Goal: Information Seeking & Learning: Learn about a topic

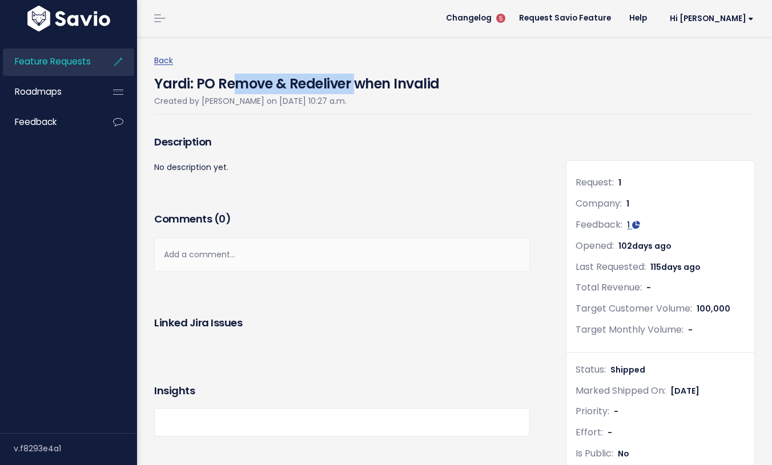
drag, startPoint x: 231, startPoint y: 83, endPoint x: 353, endPoint y: 90, distance: 121.8
click at [353, 90] on h4 "Yardi: PO Remove & Redeliver when Invalid" at bounding box center [297, 81] width 286 height 26
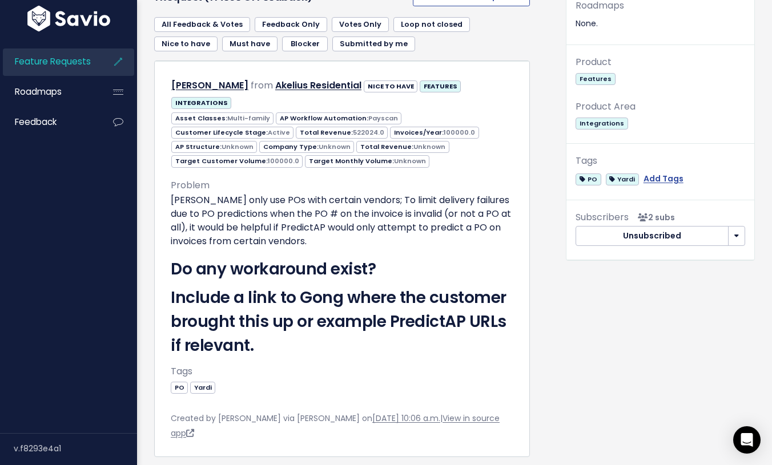
scroll to position [487, 0]
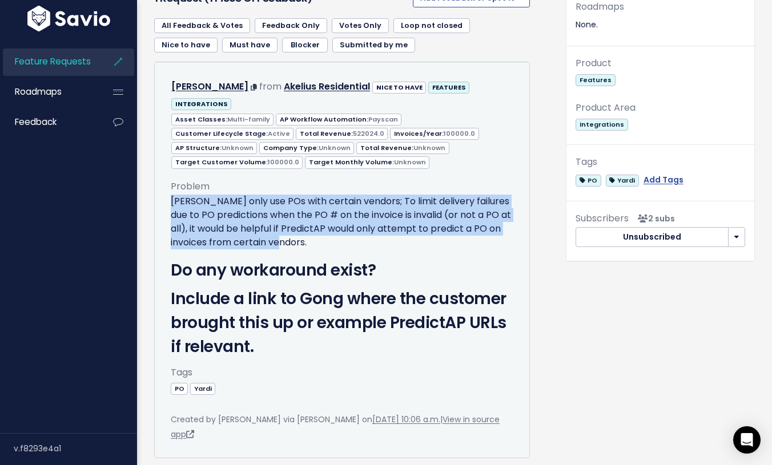
drag, startPoint x: 171, startPoint y: 186, endPoint x: 454, endPoint y: 223, distance: 285.0
click at [454, 223] on p "[PERSON_NAME] only use POs with certain vendors; To limit delivery failures due…" at bounding box center [342, 222] width 343 height 55
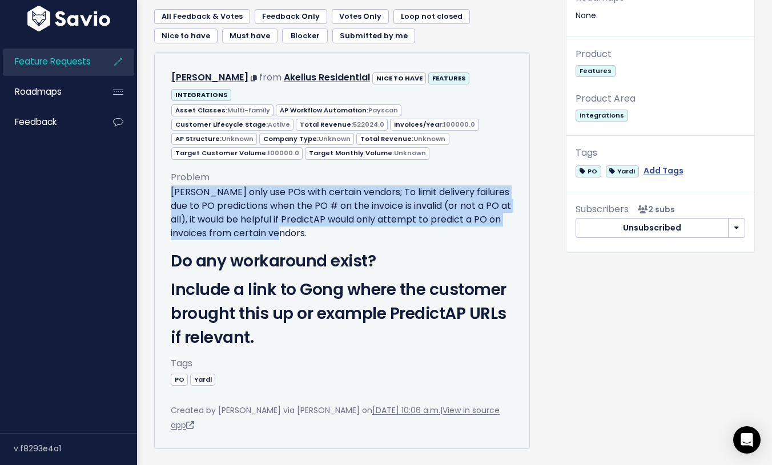
scroll to position [498, 0]
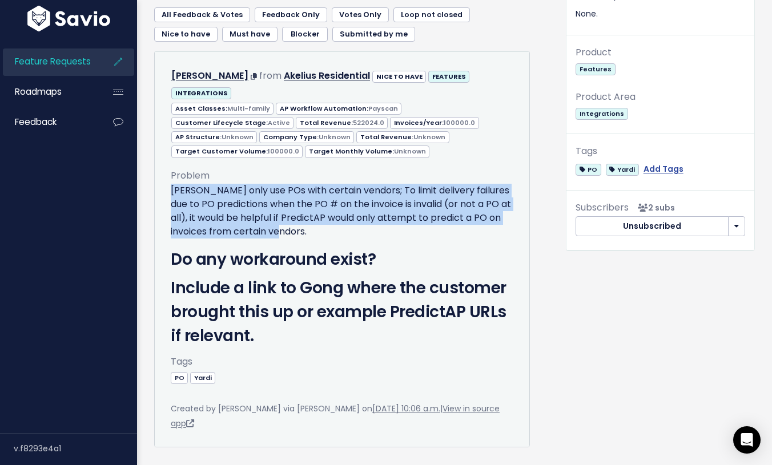
copy p "[PERSON_NAME] only use POs with certain vendors; To limit delivery failures due…"
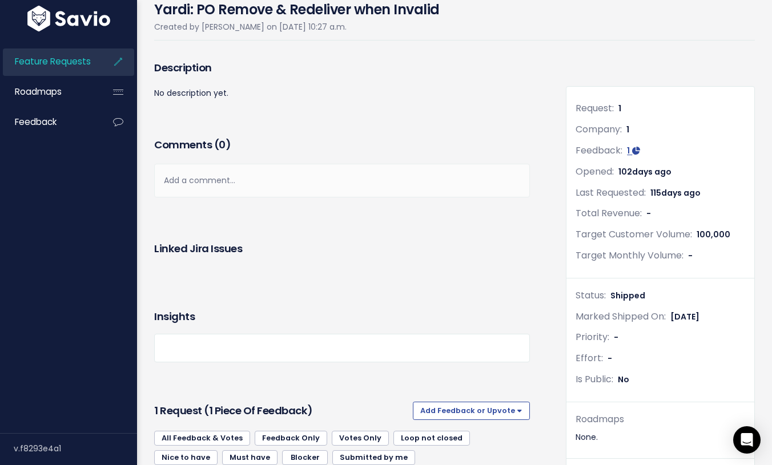
scroll to position [0, 0]
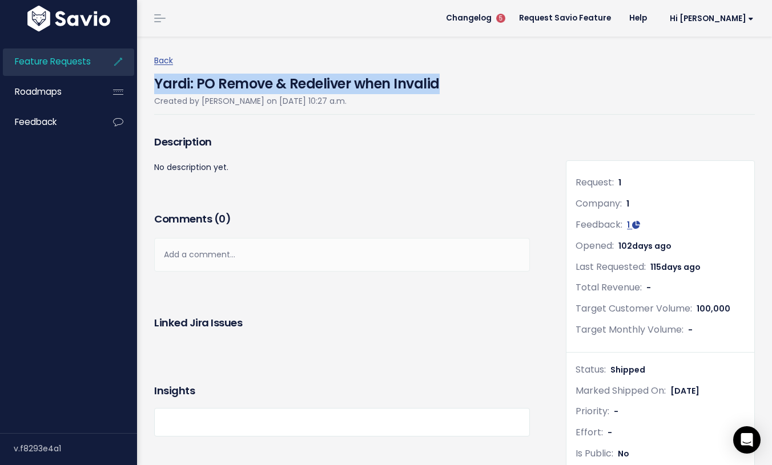
drag, startPoint x: 158, startPoint y: 82, endPoint x: 464, endPoint y: 90, distance: 306.7
click at [465, 86] on div "Yardi: PO Remove & Redeliver when Invalid Created by [PERSON_NAME] on [DATE] 10…" at bounding box center [454, 91] width 601 height 47
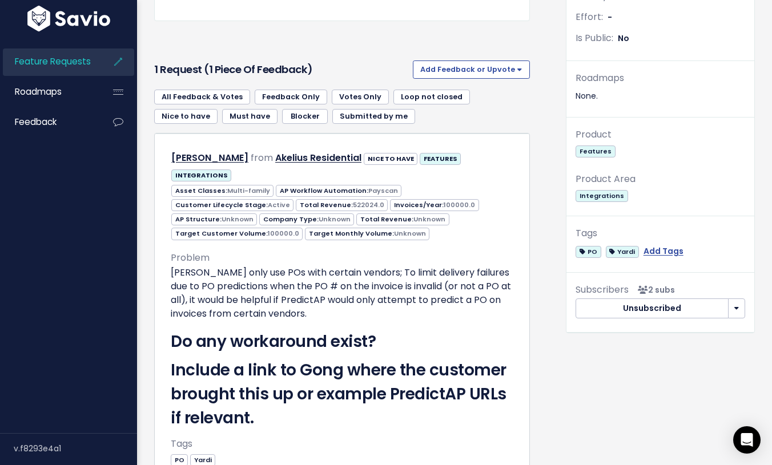
scroll to position [417, 0]
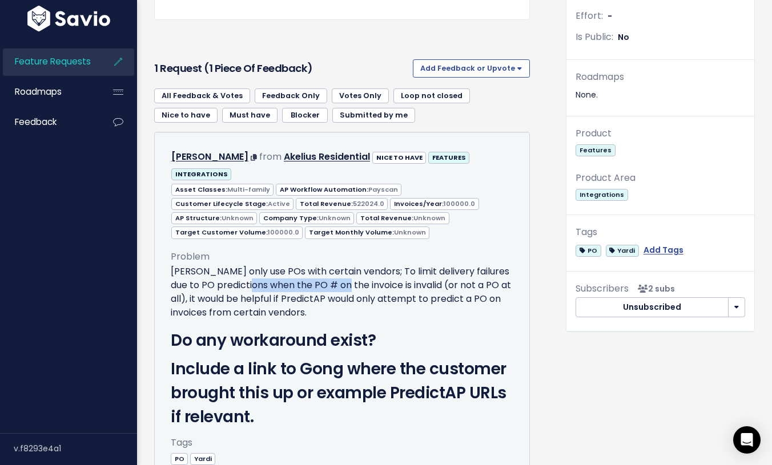
drag, startPoint x: 255, startPoint y: 263, endPoint x: 343, endPoint y: 263, distance: 87.9
click at [343, 265] on p "[PERSON_NAME] only use POs with certain vendors; To limit delivery failures due…" at bounding box center [342, 292] width 343 height 55
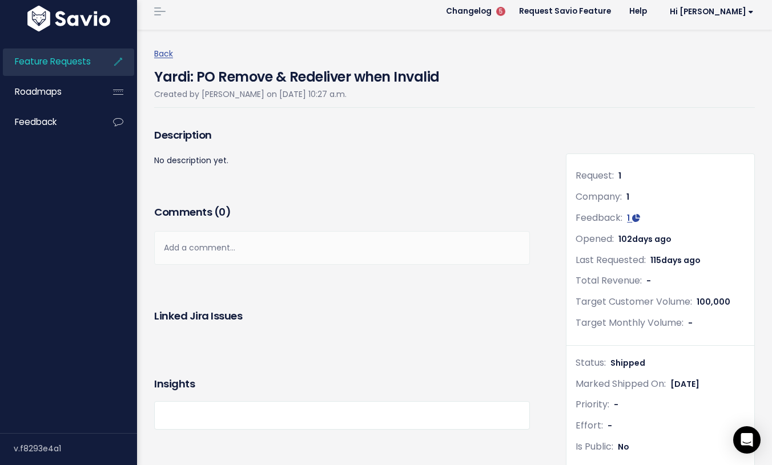
scroll to position [0, 0]
